Goal: Navigation & Orientation: Find specific page/section

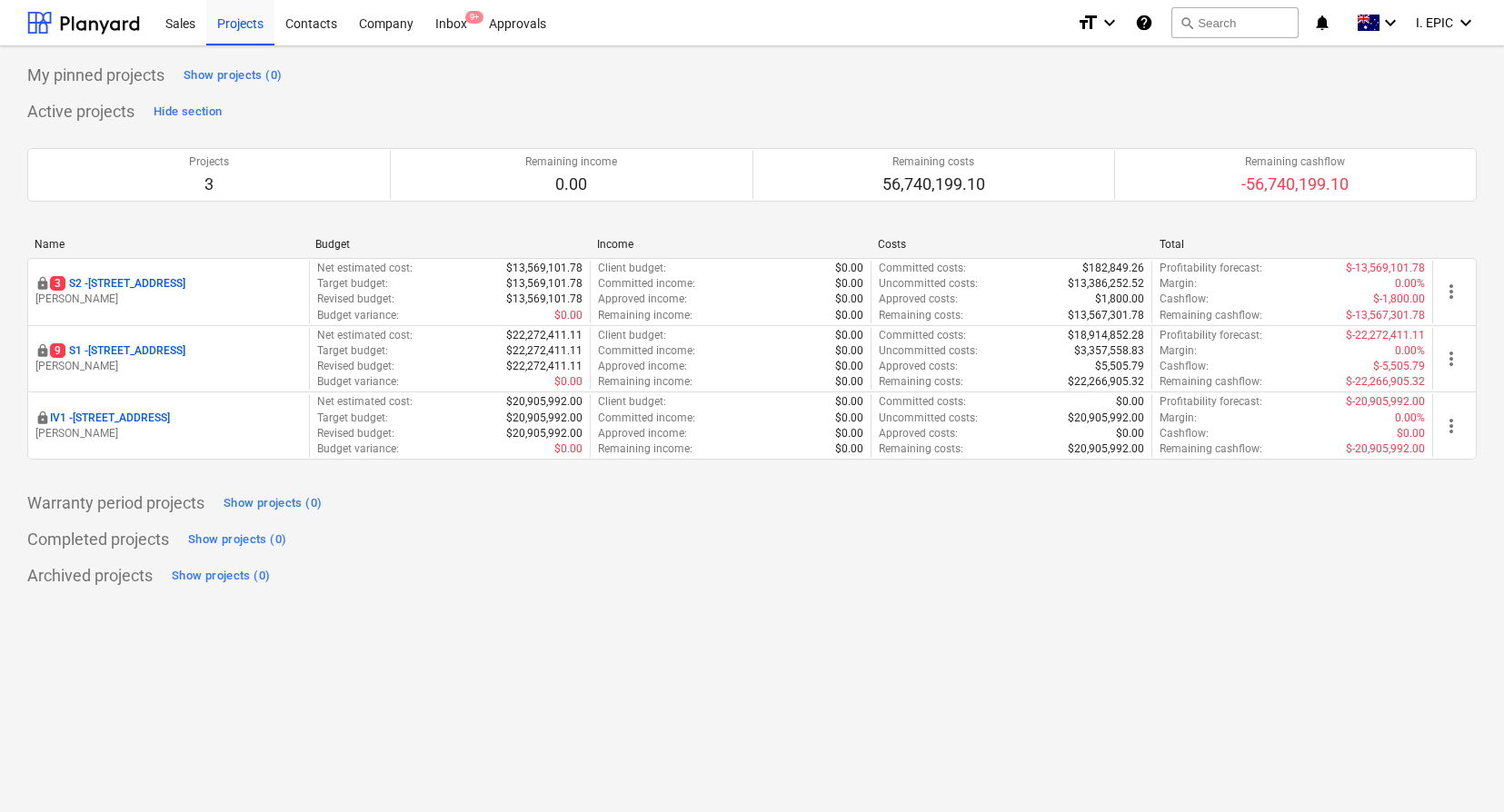
click at [186, 288] on p "[STREET_ADDRESS]" at bounding box center [117, 284] width 135 height 16
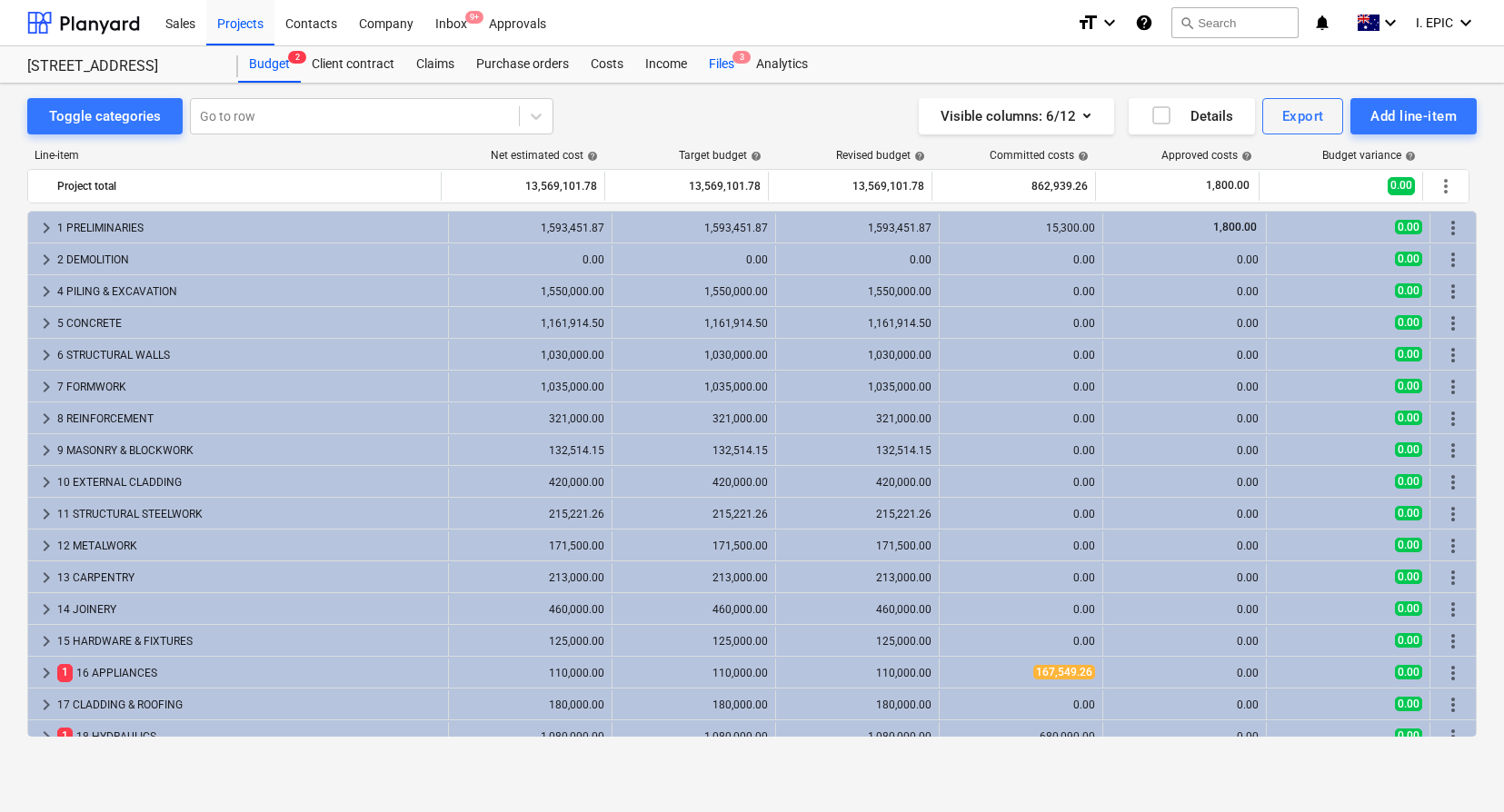
click at [734, 68] on div "Files 3" at bounding box center [722, 65] width 48 height 37
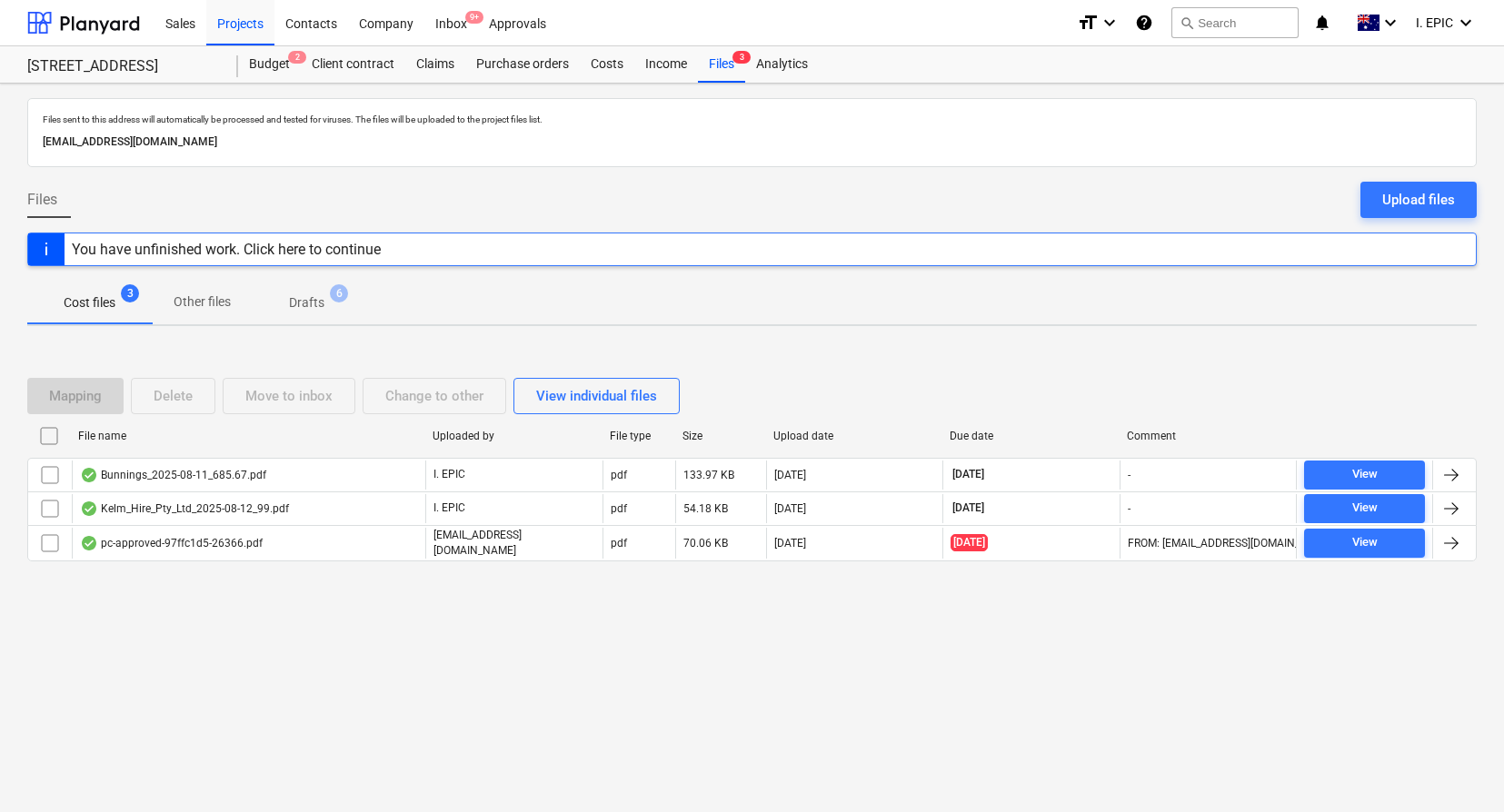
click at [881, 387] on div "Mapping Delete Move to inbox Change to other View individual files" at bounding box center [752, 396] width 1449 height 37
drag, startPoint x: 883, startPoint y: 411, endPoint x: 874, endPoint y: 428, distance: 19.2
click at [874, 428] on div "Mapping Delete Move to inbox Change to other View individual files File name Up…" at bounding box center [752, 476] width 1449 height 242
drag, startPoint x: 267, startPoint y: 211, endPoint x: 732, endPoint y: 395, distance: 500.1
click at [697, 389] on div "Files sent to this address will automatically be processed and tested for virus…" at bounding box center [752, 447] width 1504 height 729
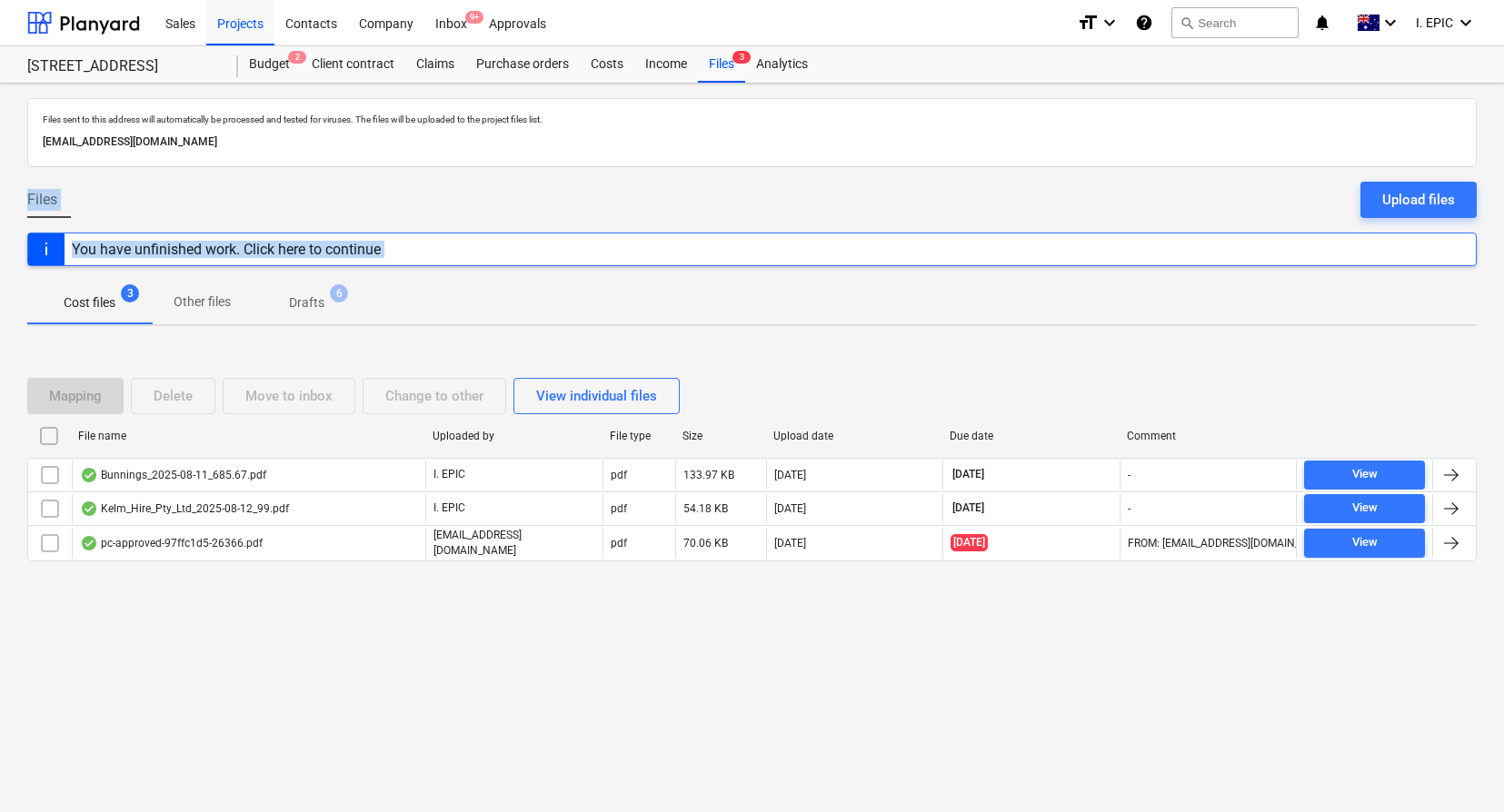
click at [962, 654] on div "Files sent to this address will automatically be processed and tested for virus…" at bounding box center [752, 447] width 1504 height 729
drag, startPoint x: 1073, startPoint y: 672, endPoint x: 109, endPoint y: 159, distance: 1092.0
click at [109, 159] on div "Files sent to this address will automatically be processed and tested for virus…" at bounding box center [752, 447] width 1504 height 729
click at [109, 159] on div "Files sent to this address will automatically be processed and tested for virus…" at bounding box center [752, 132] width 1449 height 69
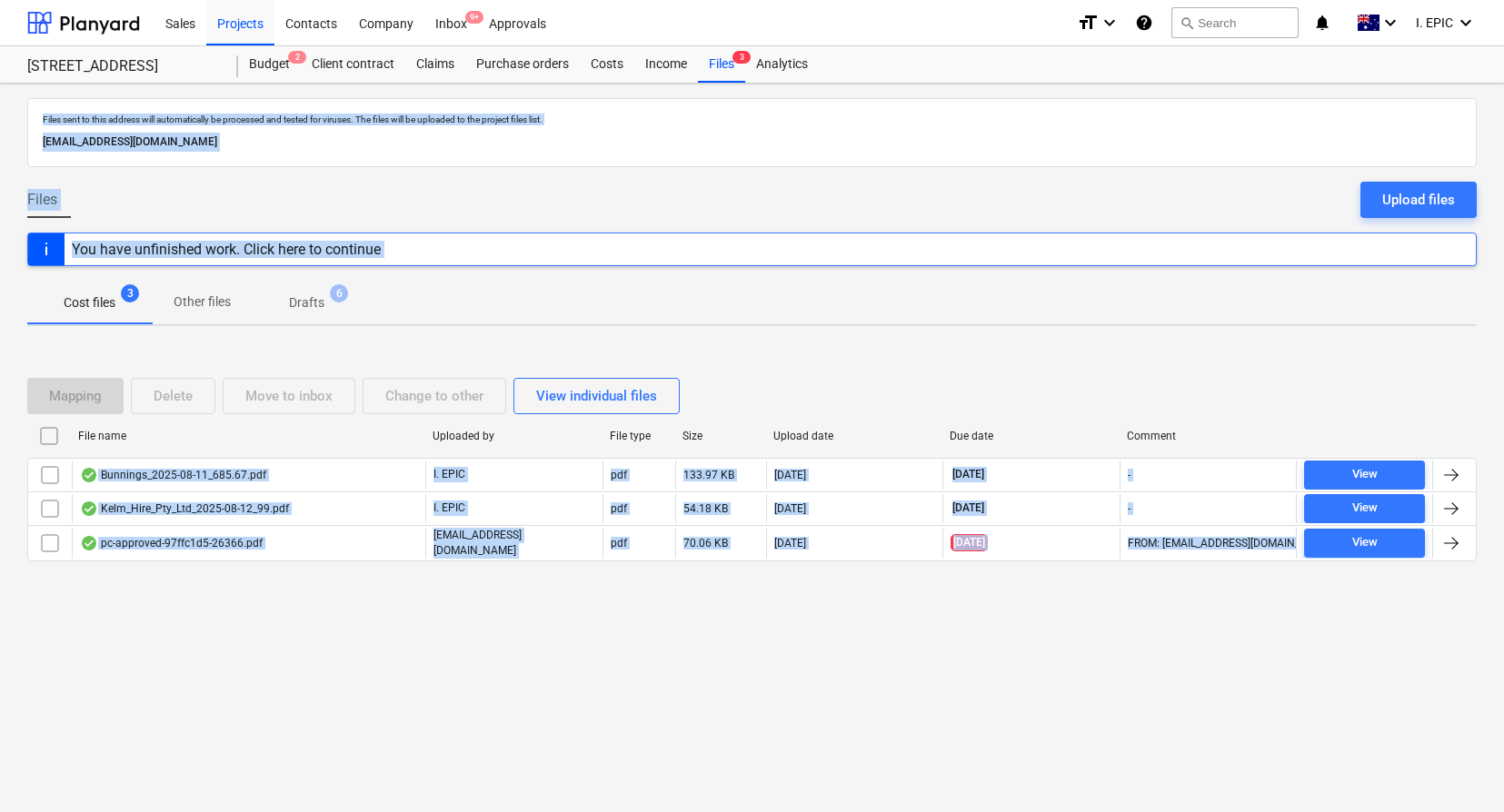
drag, startPoint x: 19, startPoint y: 97, endPoint x: 1364, endPoint y: 621, distance: 1443.5
click at [1355, 612] on div "Files sent to this address will automatically be processed and tested for virus…" at bounding box center [752, 447] width 1504 height 729
click at [1385, 632] on div "Files sent to this address will automatically be processed and tested for virus…" at bounding box center [752, 447] width 1504 height 729
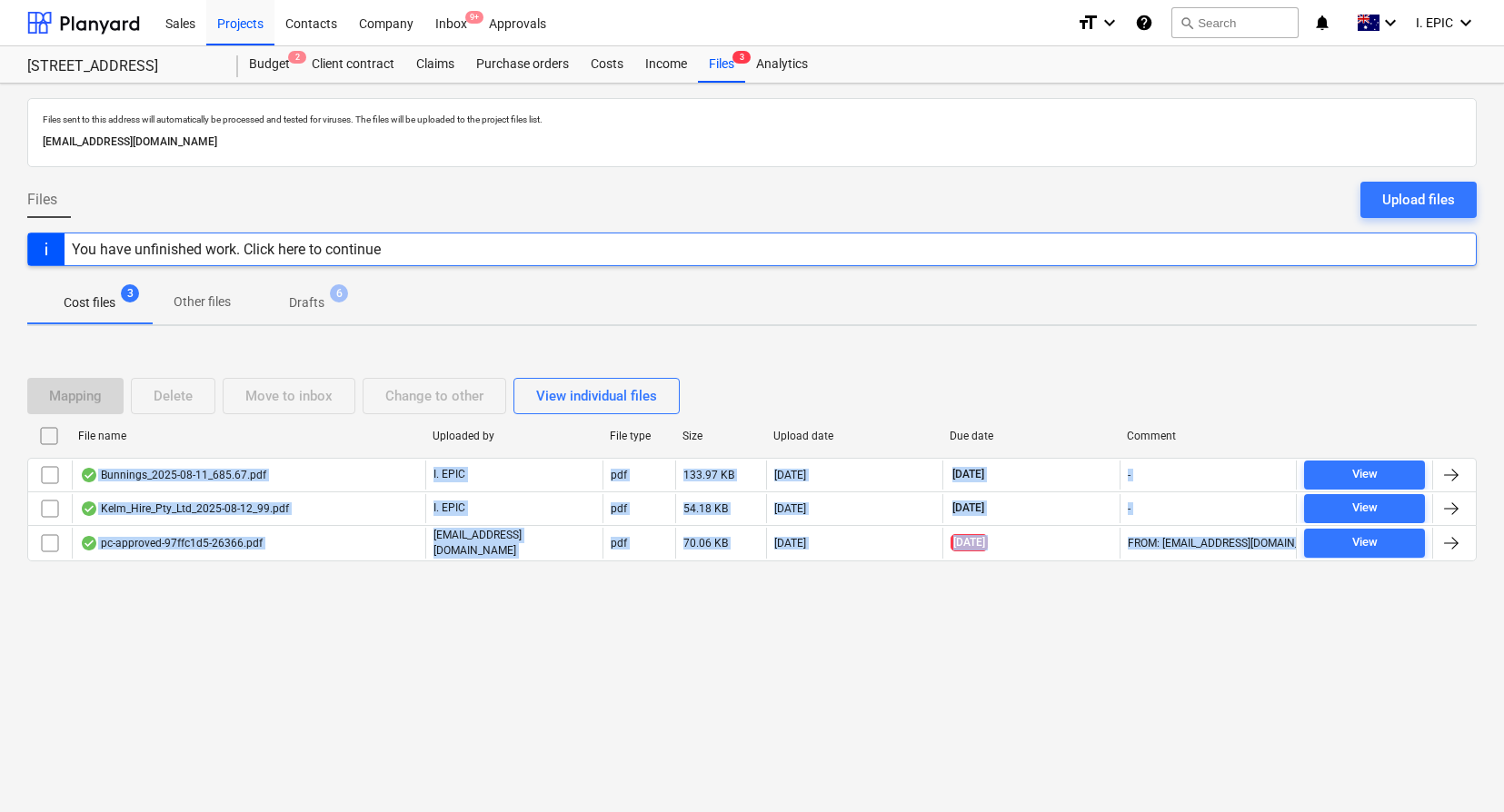
drag, startPoint x: 1453, startPoint y: 663, endPoint x: 517, endPoint y: 295, distance: 1005.7
click at [630, 300] on div "Files sent to this address will automatically be processed and tested for virus…" at bounding box center [752, 447] width 1504 height 729
